Goal: Transaction & Acquisition: Download file/media

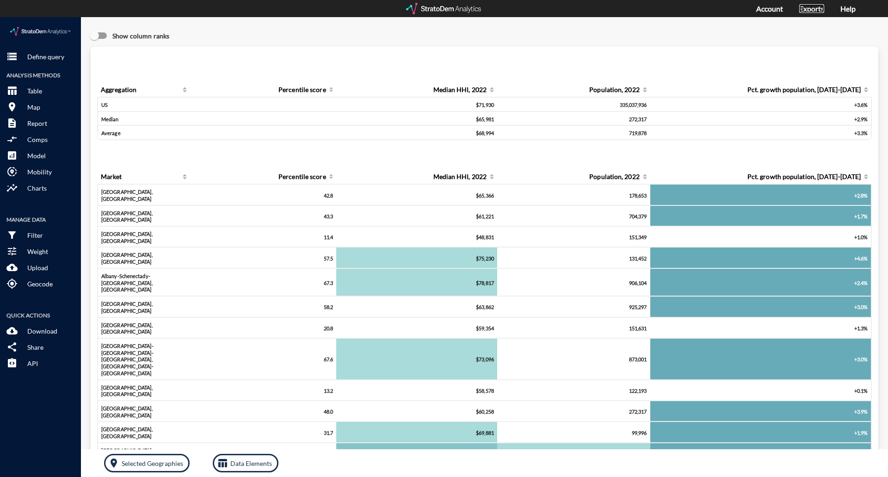
click at [817, 10] on link "Exports" at bounding box center [811, 8] width 25 height 9
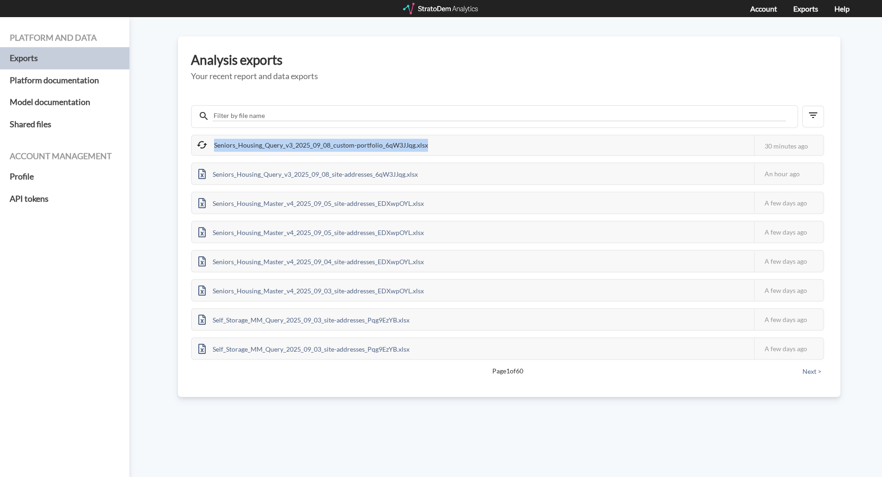
drag, startPoint x: 424, startPoint y: 145, endPoint x: 208, endPoint y: 147, distance: 215.9
click at [208, 147] on div "Seniors_Housing_Query_v3_2025_09_08_custom-portfolio_6qW3JJqg.xlsx" at bounding box center [313, 144] width 243 height 19
click at [156, 159] on div "Platform and data Exports Platform documentation Model documentation Shared fil…" at bounding box center [441, 247] width 882 height 460
click at [259, 141] on div "Seniors_Housing_Query_v3_2025_09_08_custom-portfolio_6qW3JJqg.xlsx" at bounding box center [313, 144] width 243 height 19
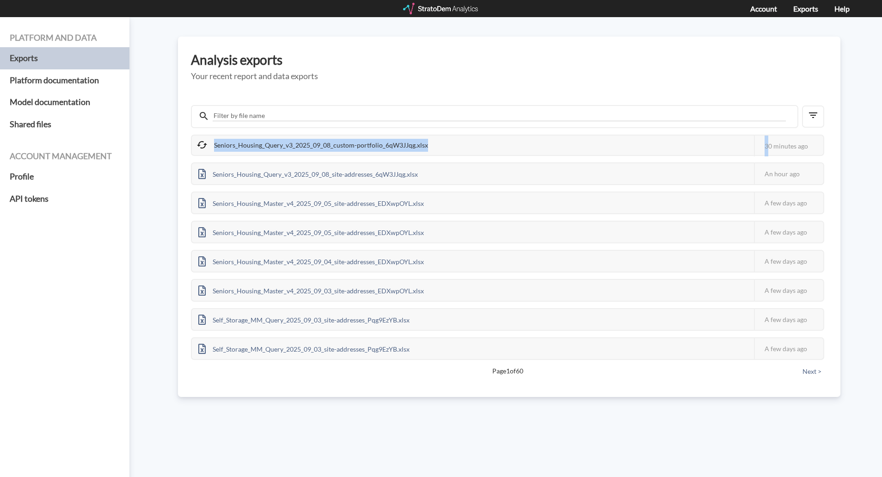
click at [259, 141] on div "Seniors_Housing_Query_v3_2025_09_08_custom-portfolio_6qW3JJqg.xlsx" at bounding box center [313, 144] width 243 height 19
click at [157, 167] on div "Platform and data Exports Platform documentation Model documentation Shared fil…" at bounding box center [441, 247] width 882 height 460
drag, startPoint x: 426, startPoint y: 145, endPoint x: 215, endPoint y: 147, distance: 210.4
click at [215, 147] on div "Seniors_Housing_Query_v3_2025_09_08_custom-portfolio_6qW3JJqg.xlsx" at bounding box center [313, 144] width 243 height 19
click at [222, 144] on div "Seniors_Housing_Query_v3_2025_09_08_custom-portfolio_6qW3JJqg.xlsx" at bounding box center [313, 144] width 243 height 19
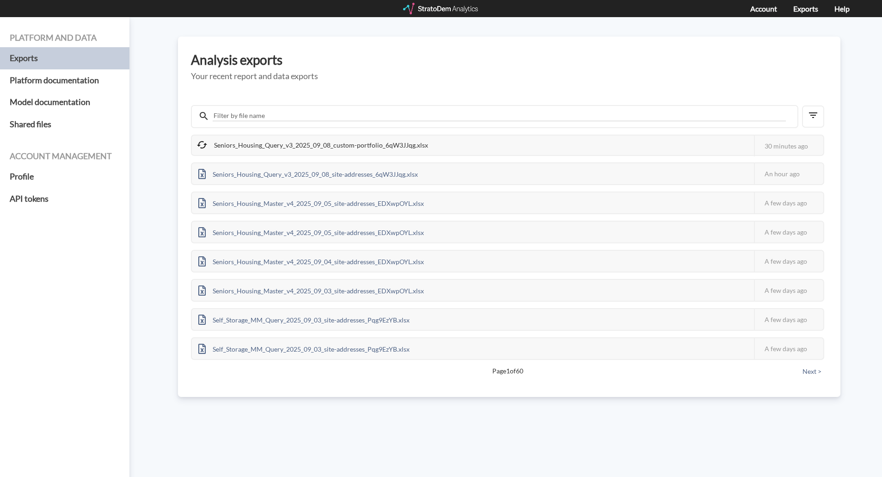
click at [294, 143] on div "Seniors_Housing_Query_v3_2025_09_08_custom-portfolio_6qW3JJqg.xlsx" at bounding box center [313, 144] width 243 height 19
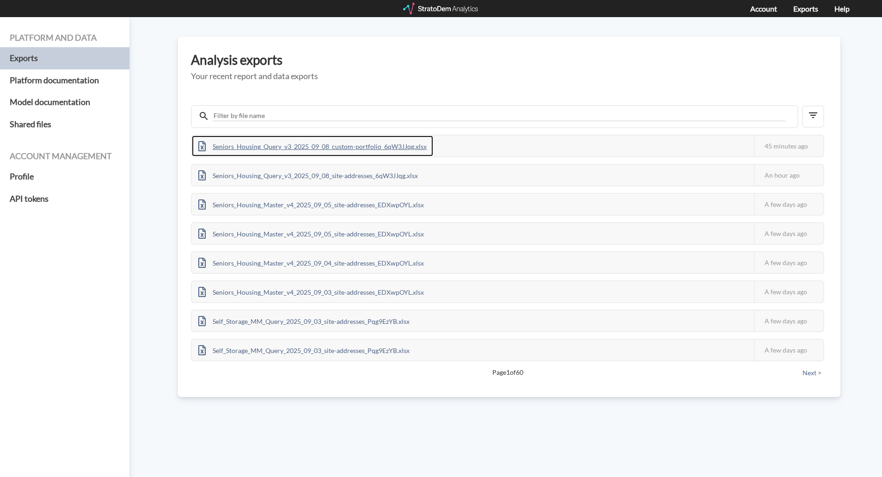
click at [393, 148] on div "Seniors_Housing_Query_v3_2025_09_08_custom-portfolio_6qW3JJqg.xlsx" at bounding box center [312, 145] width 241 height 21
